Goal: Information Seeking & Learning: Learn about a topic

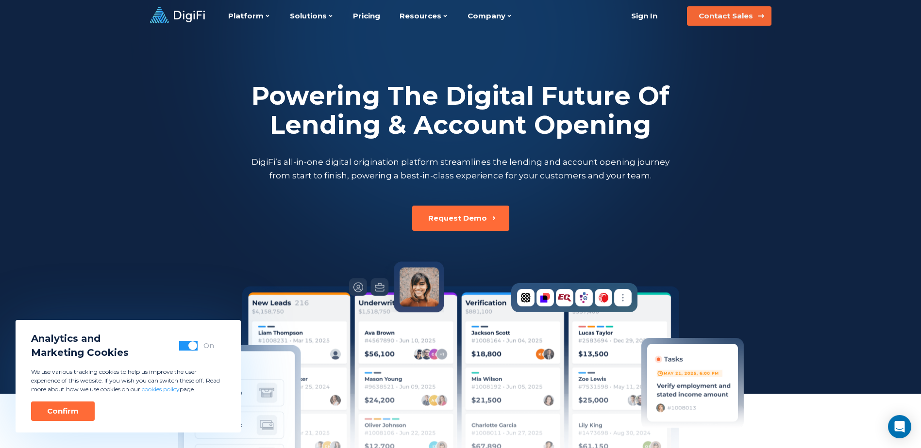
click at [750, 8] on button "Contact Sales" at bounding box center [729, 15] width 84 height 19
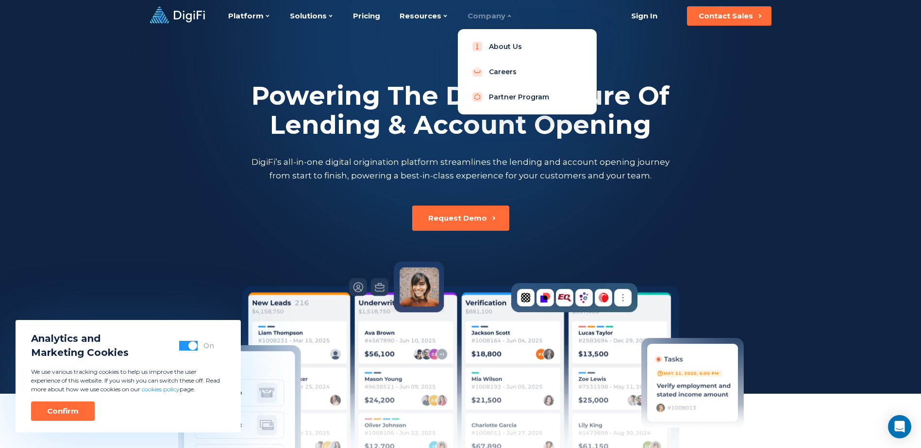
click at [496, 22] on div "Company" at bounding box center [489, 16] width 45 height 32
click at [496, 42] on link "About Us" at bounding box center [526, 46] width 123 height 19
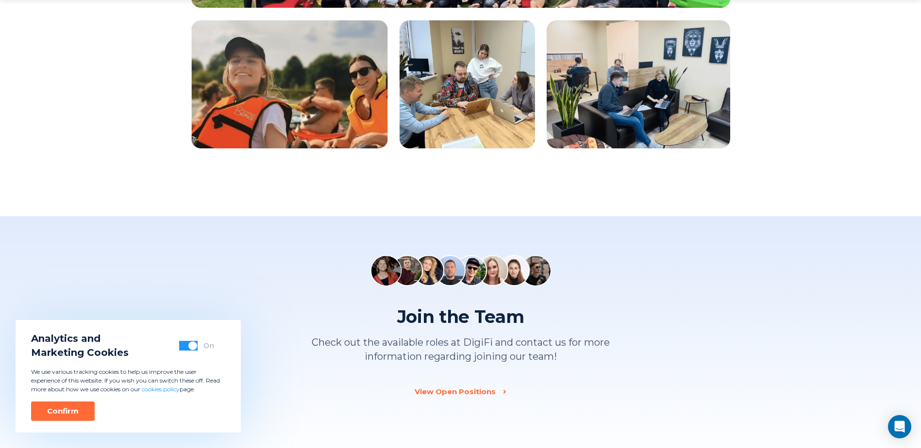
scroll to position [1116, 0]
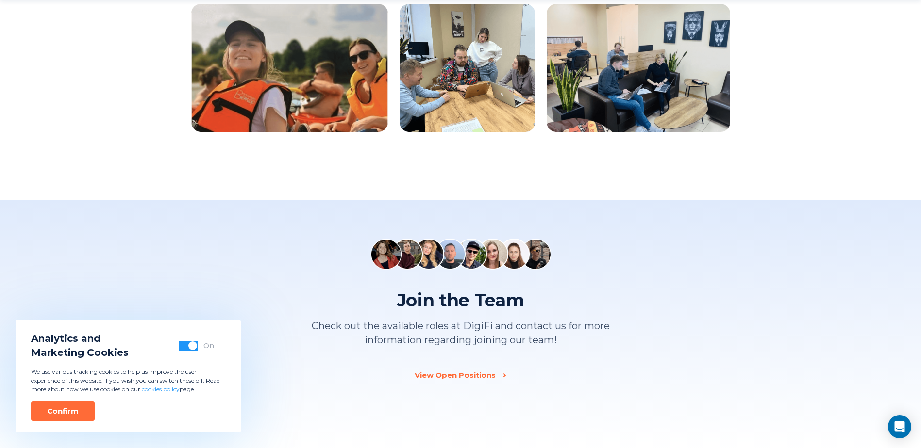
click at [473, 260] on img at bounding box center [471, 254] width 31 height 31
click at [456, 252] on img at bounding box center [449, 254] width 31 height 31
click at [437, 252] on img at bounding box center [428, 254] width 31 height 31
click at [408, 251] on img at bounding box center [407, 254] width 31 height 31
click at [389, 251] on img at bounding box center [385, 254] width 31 height 31
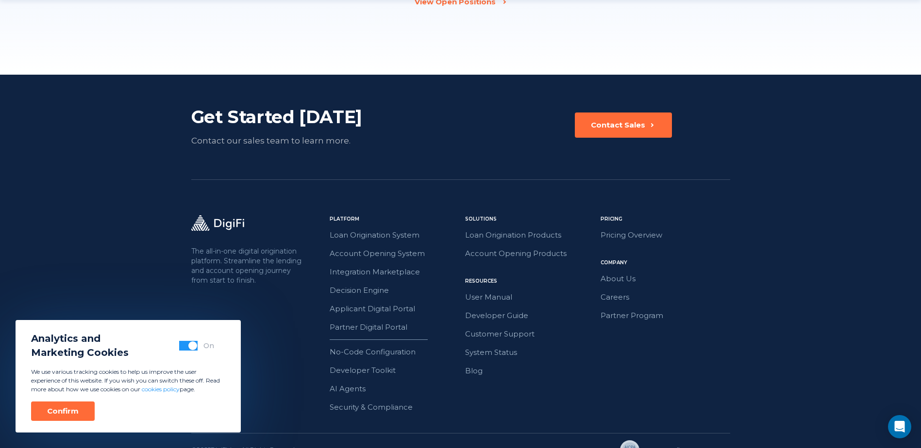
scroll to position [1509, 0]
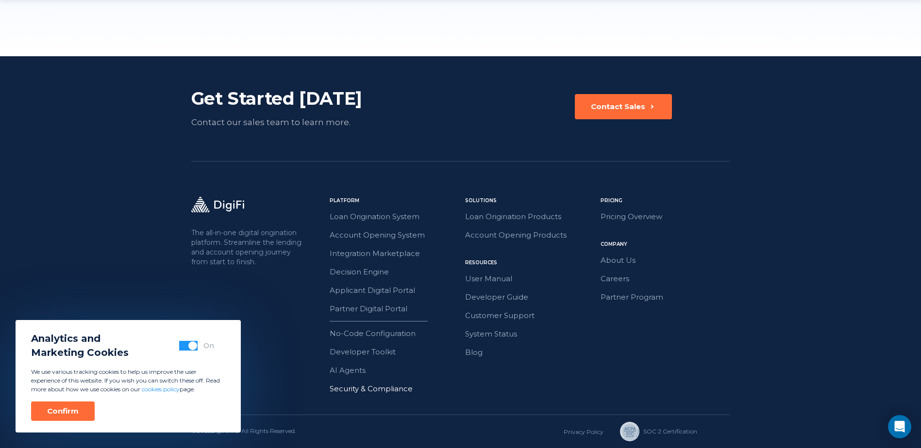
click at [398, 388] on link "Security & Compliance" at bounding box center [395, 389] width 130 height 13
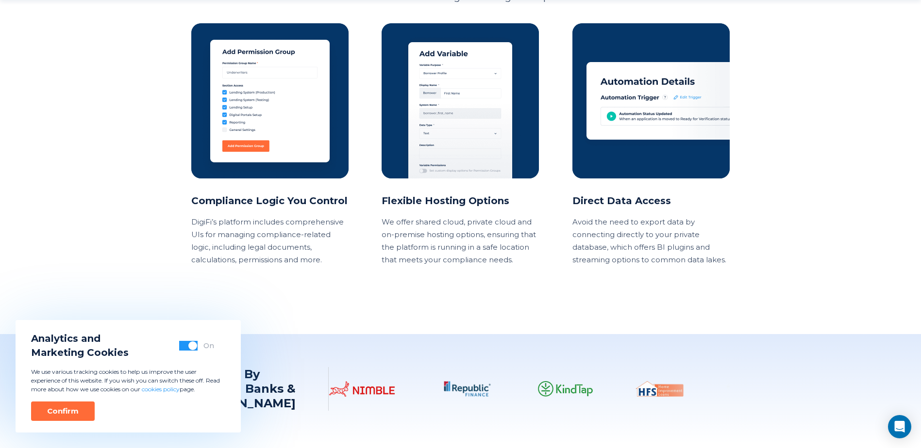
scroll to position [1019, 0]
